Goal: Information Seeking & Learning: Learn about a topic

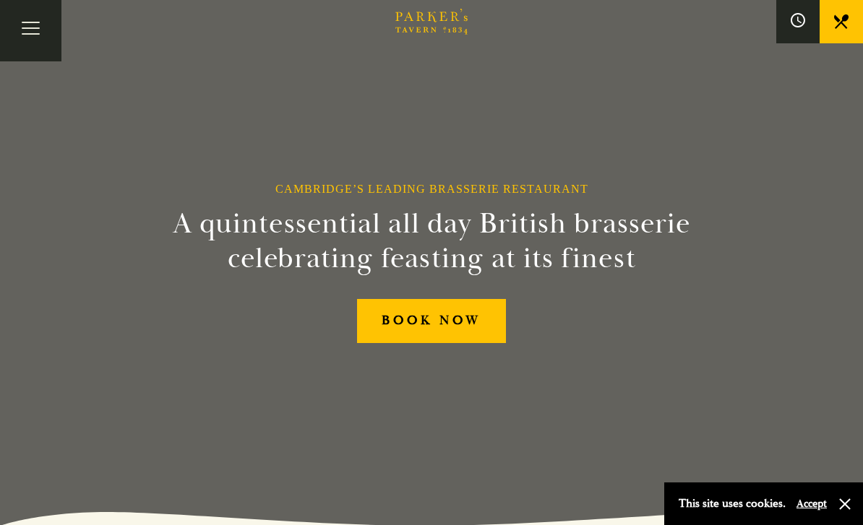
click at [25, 22] on button "Toggle navigation" at bounding box center [30, 30] width 61 height 61
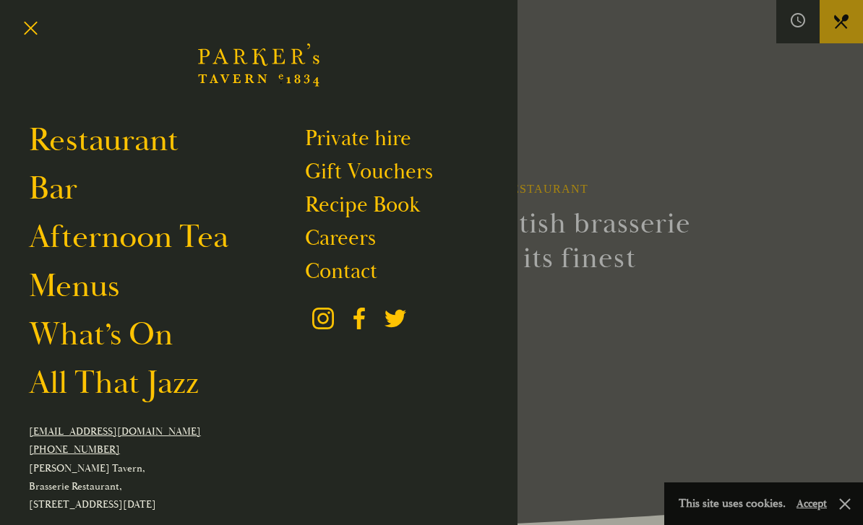
click at [69, 137] on link "Restaurant" at bounding box center [104, 140] width 150 height 40
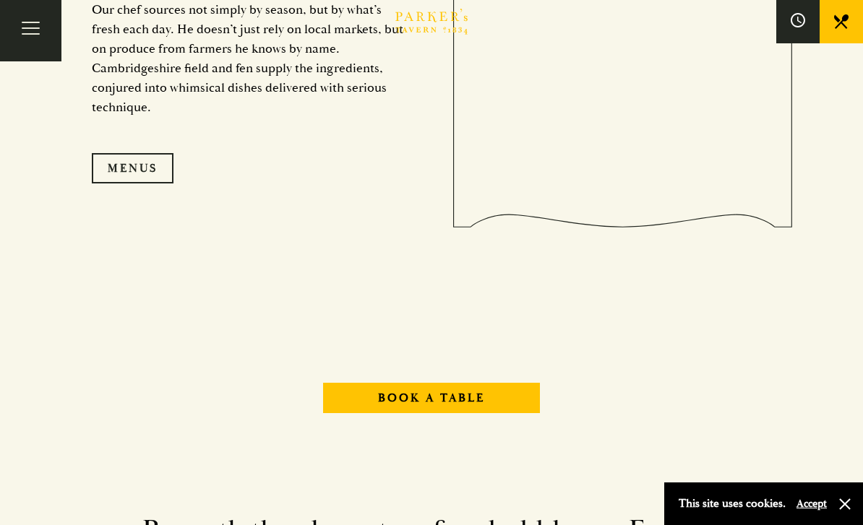
scroll to position [1402, 0]
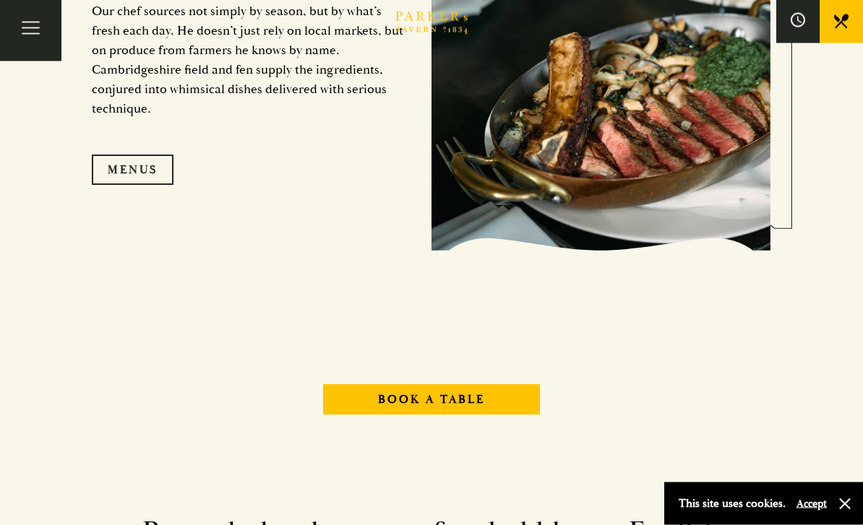
click at [124, 186] on link "Menus" at bounding box center [133, 170] width 82 height 30
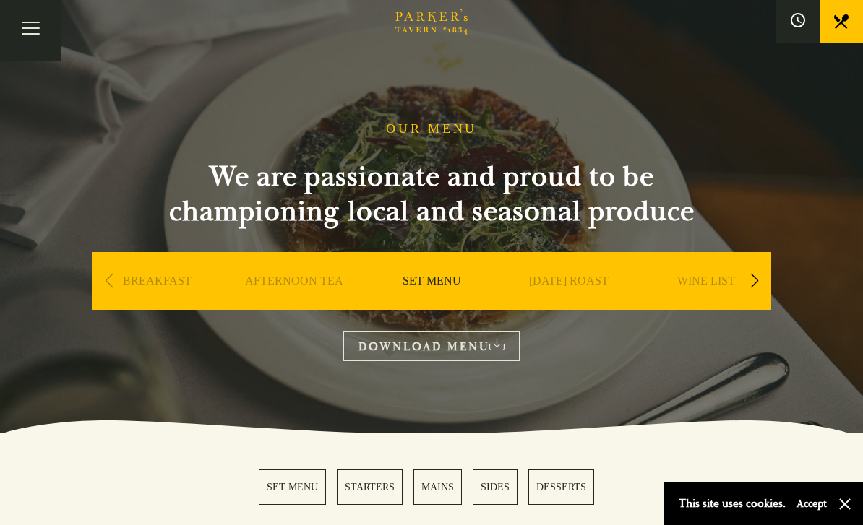
click at [35, 22] on button "Toggle navigation" at bounding box center [30, 30] width 61 height 61
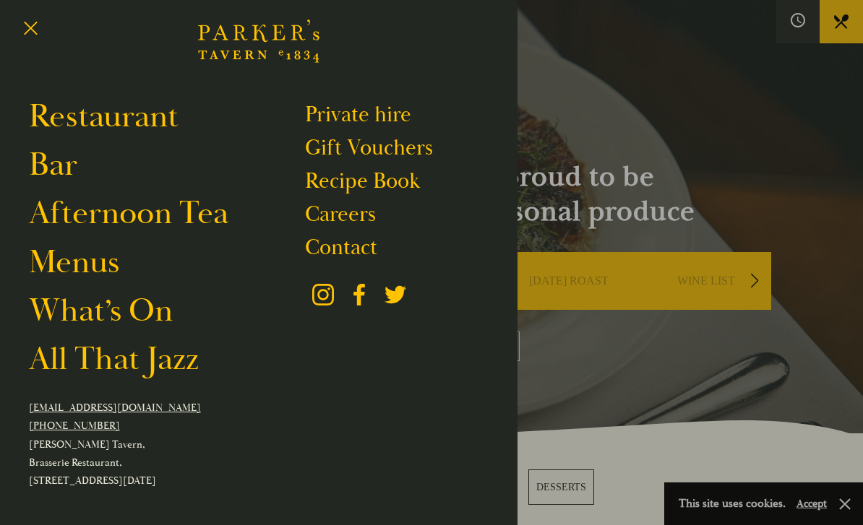
scroll to position [3, 0]
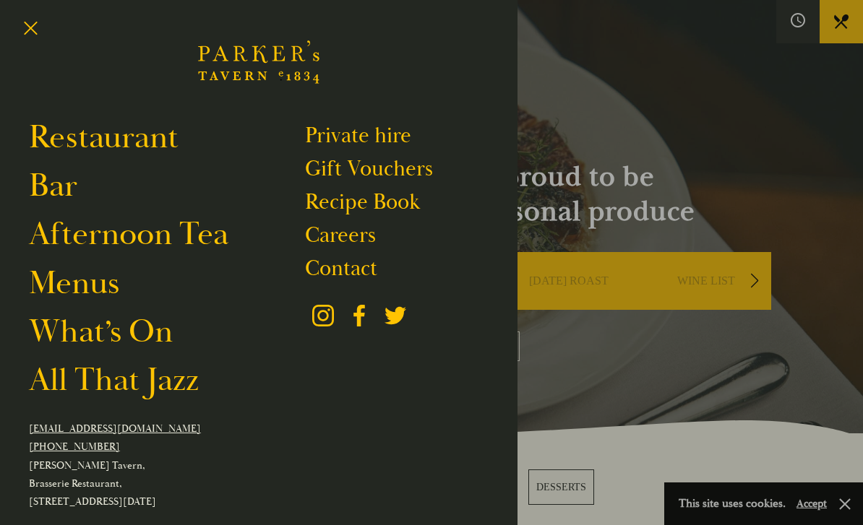
click at [357, 267] on link "Contact" at bounding box center [341, 268] width 72 height 27
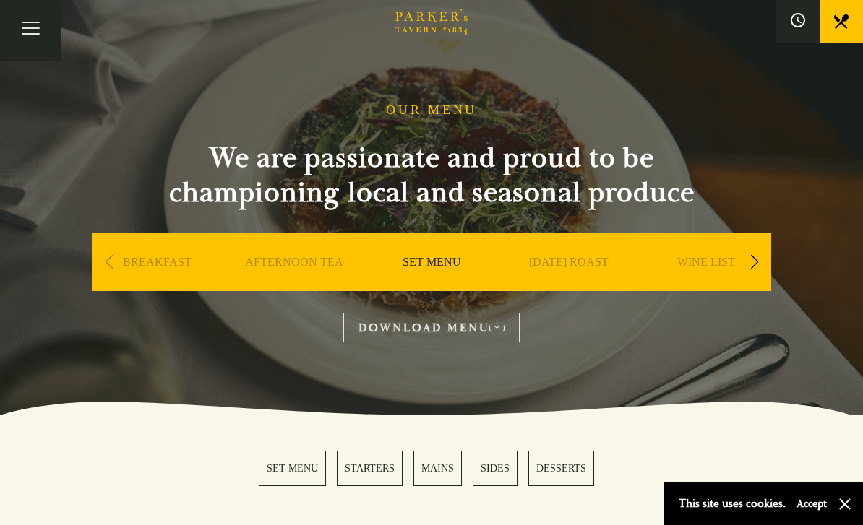
scroll to position [23, 0]
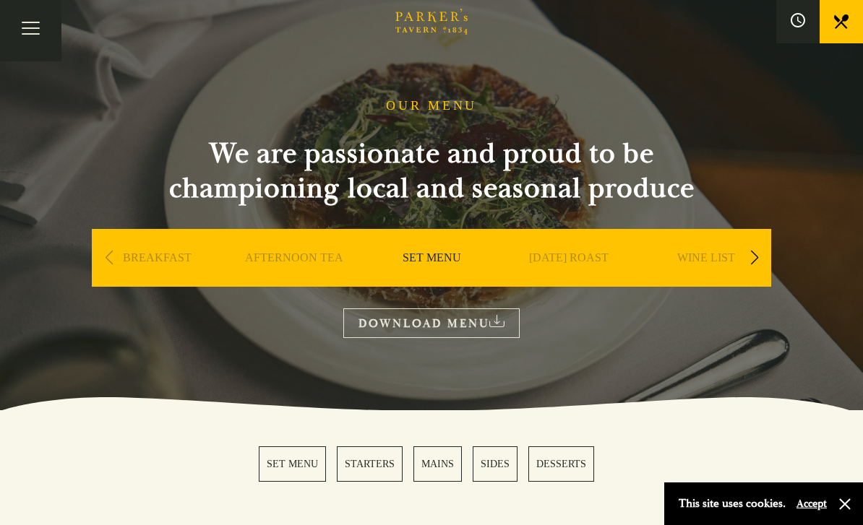
click at [760, 263] on div "Next slide" at bounding box center [755, 258] width 20 height 32
click at [716, 264] on link "A LA CARTE" at bounding box center [706, 280] width 67 height 58
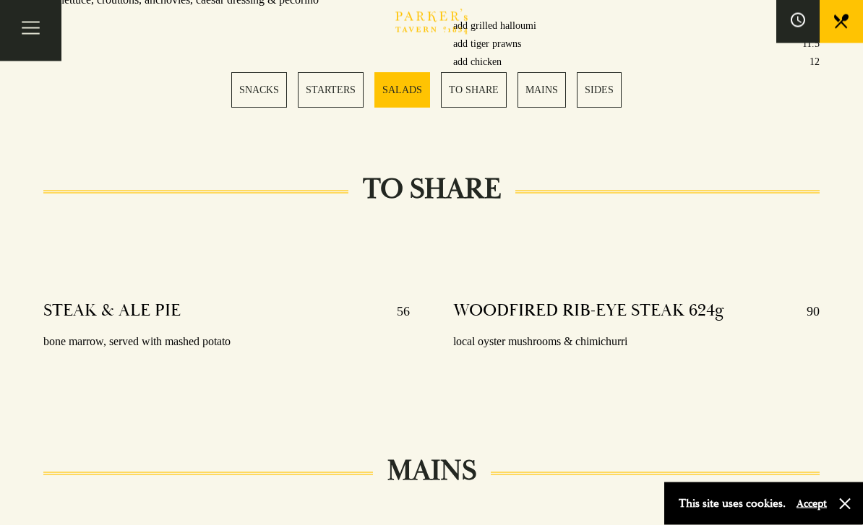
scroll to position [2066, 0]
